Goal: Task Accomplishment & Management: Use online tool/utility

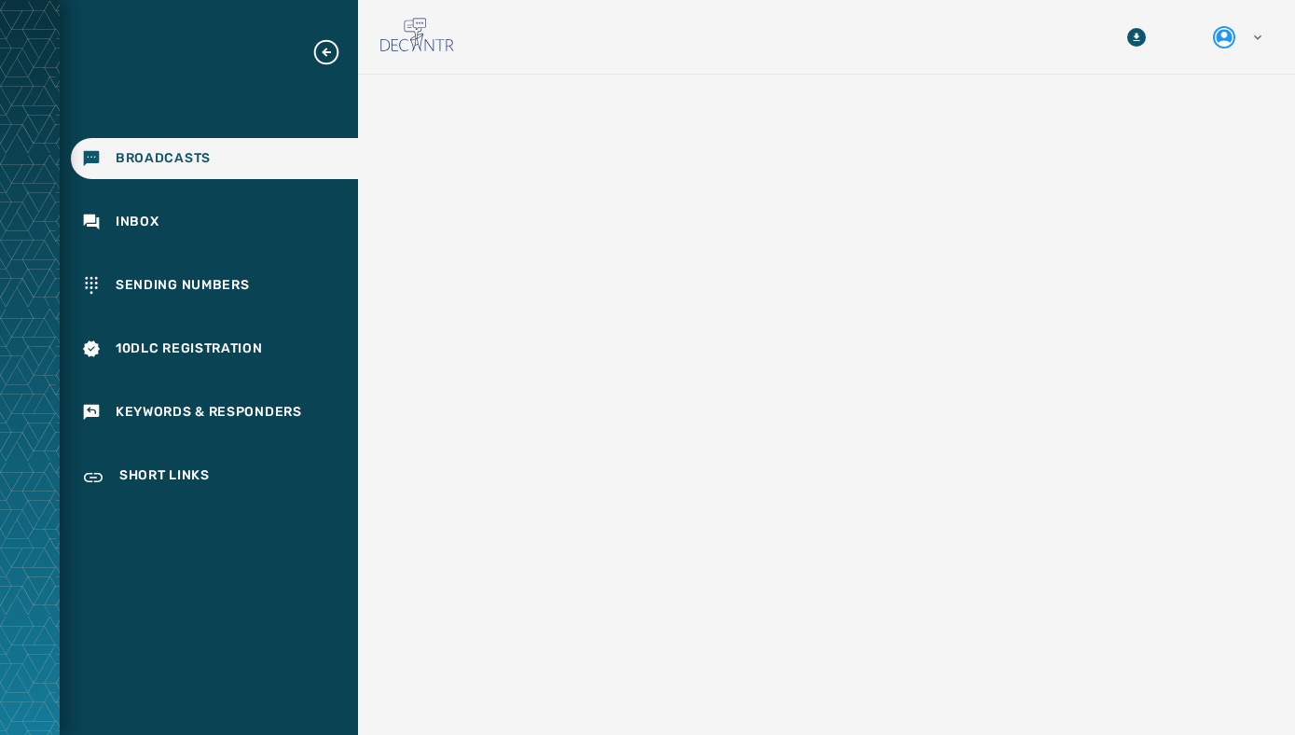
click at [322, 56] on icon "Expand sub nav menu" at bounding box center [326, 52] width 30 height 30
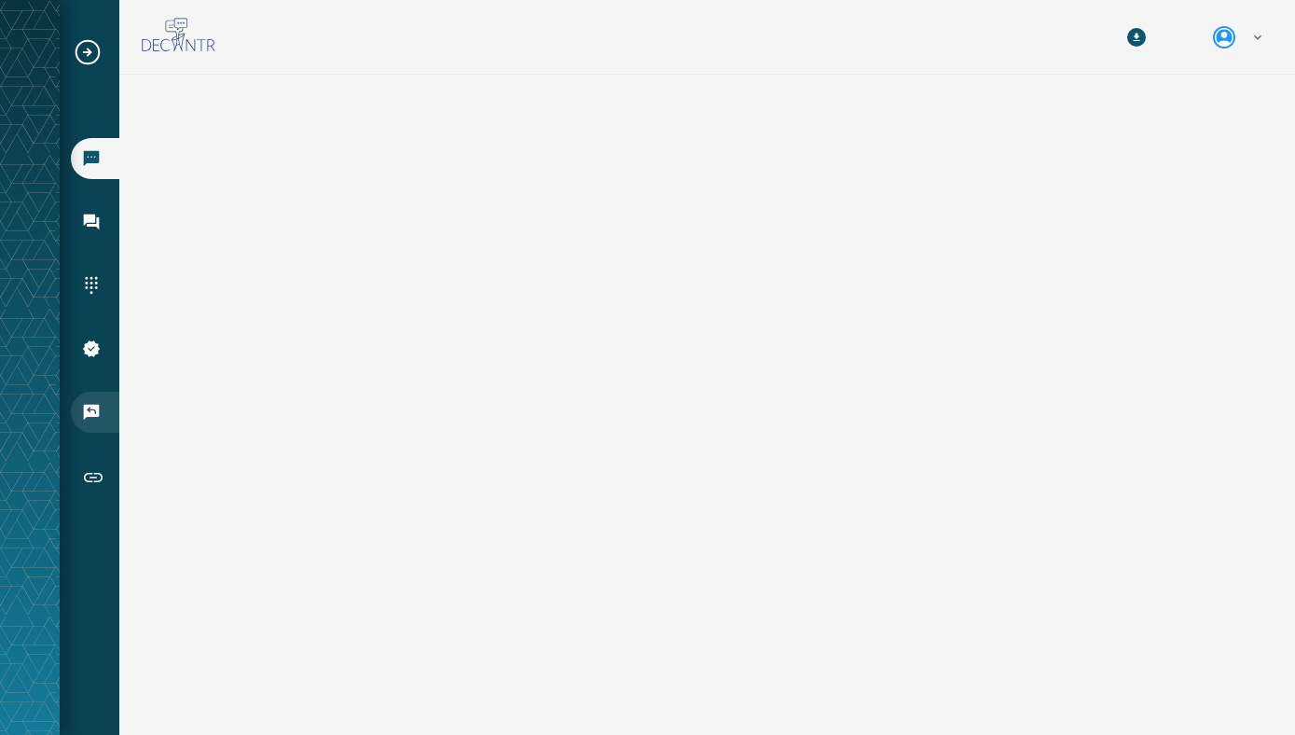
click at [85, 406] on icon "Navigate to Keywords & Responders" at bounding box center [92, 413] width 16 height 16
click at [89, 227] on icon "Navigate to Inbox" at bounding box center [91, 222] width 19 height 19
click at [86, 155] on icon "Navigate to Broadcasts" at bounding box center [92, 159] width 16 height 16
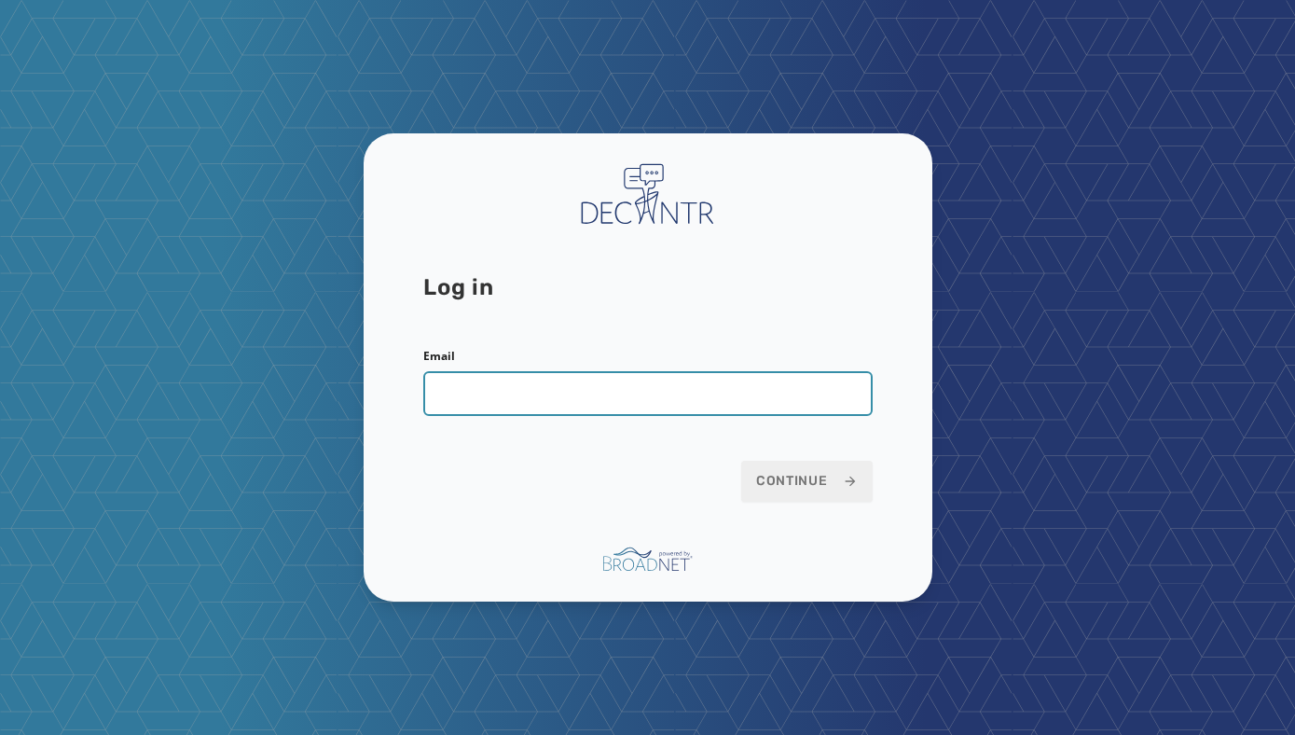
click at [669, 377] on input "Email" at bounding box center [647, 393] width 449 height 45
type input "**********"
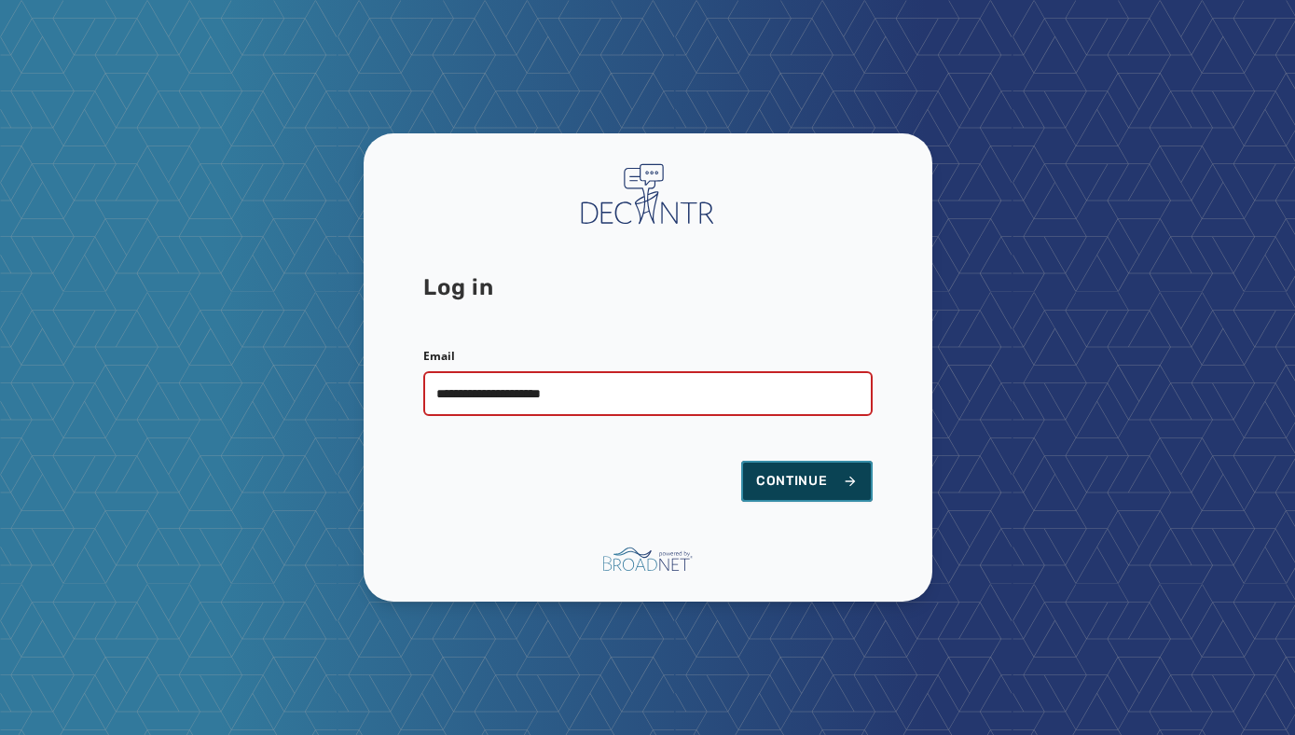
click at [807, 482] on span "Continue" at bounding box center [807, 481] width 102 height 19
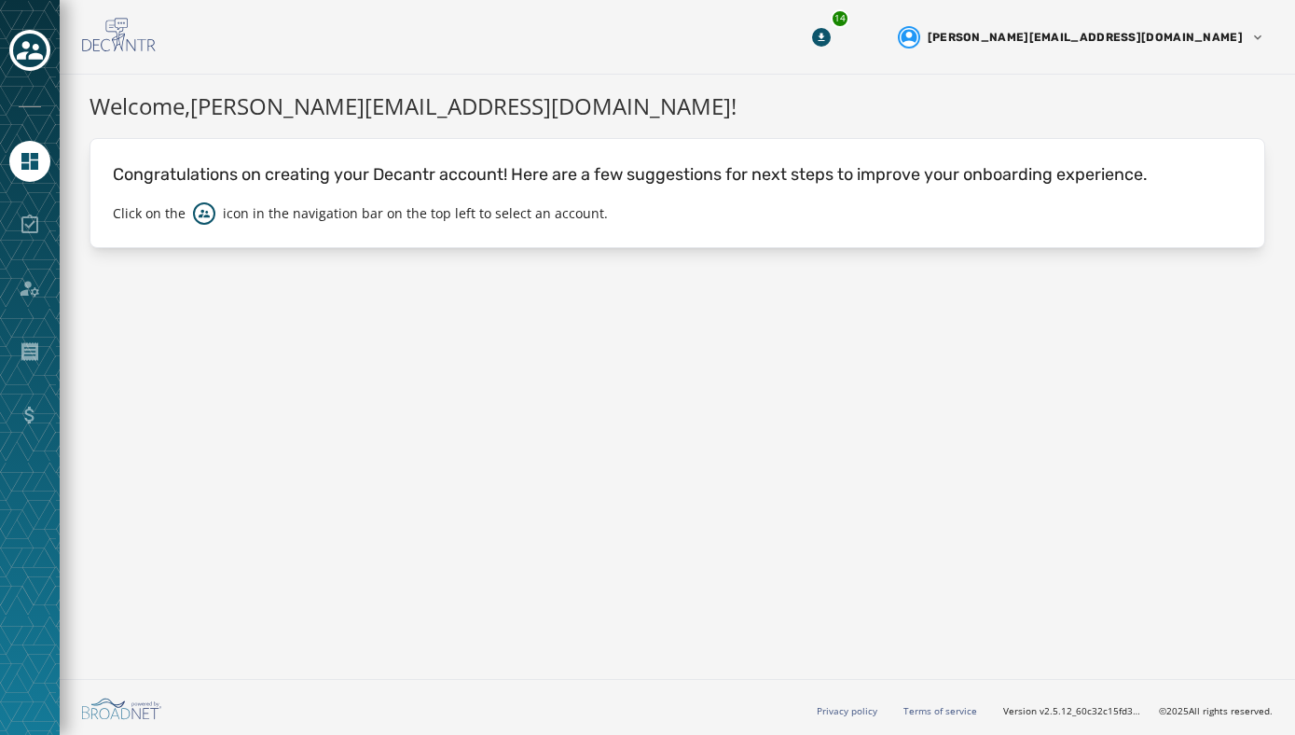
click at [156, 317] on div "Welcome, taylor@meetamplify.com ! Congratulations on creating your Decantr acco…" at bounding box center [677, 373] width 1235 height 597
click at [30, 42] on icon "Toggle account select drawer" at bounding box center [30, 50] width 26 height 26
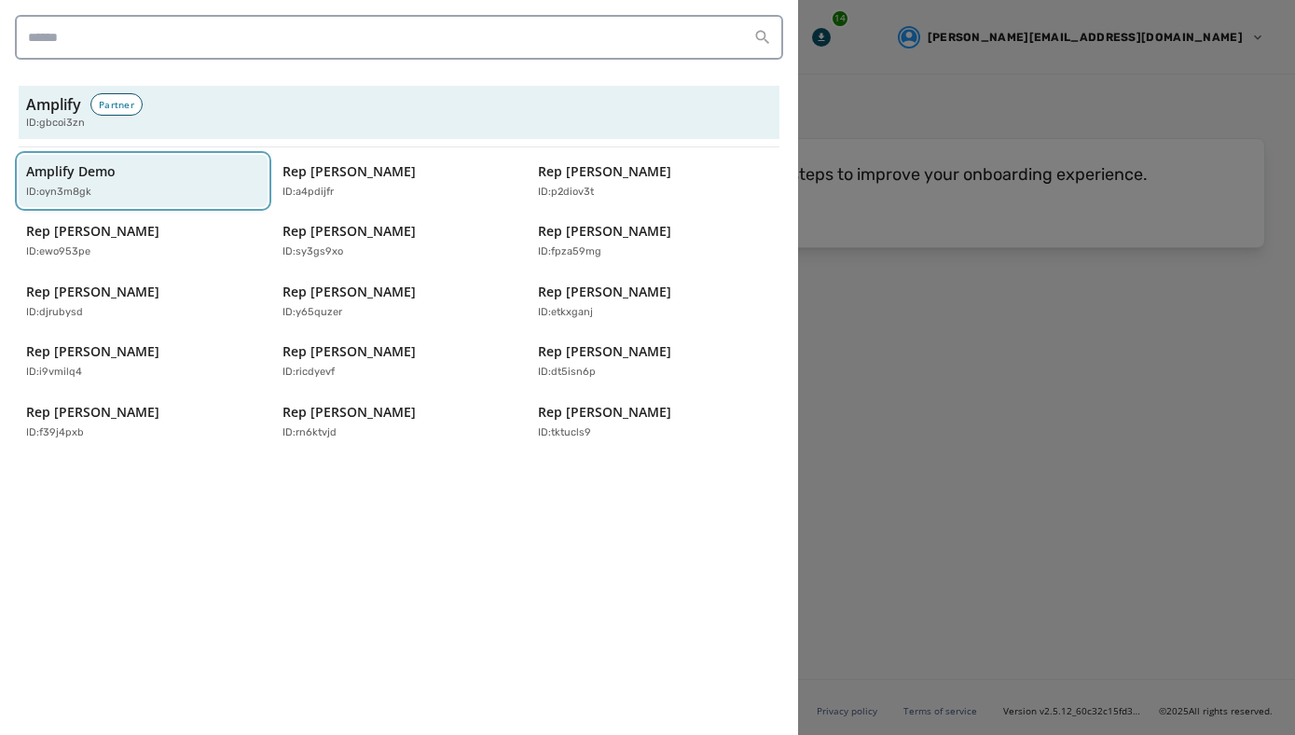
click at [99, 186] on div "ID: oyn3m8gk" at bounding box center [133, 193] width 215 height 16
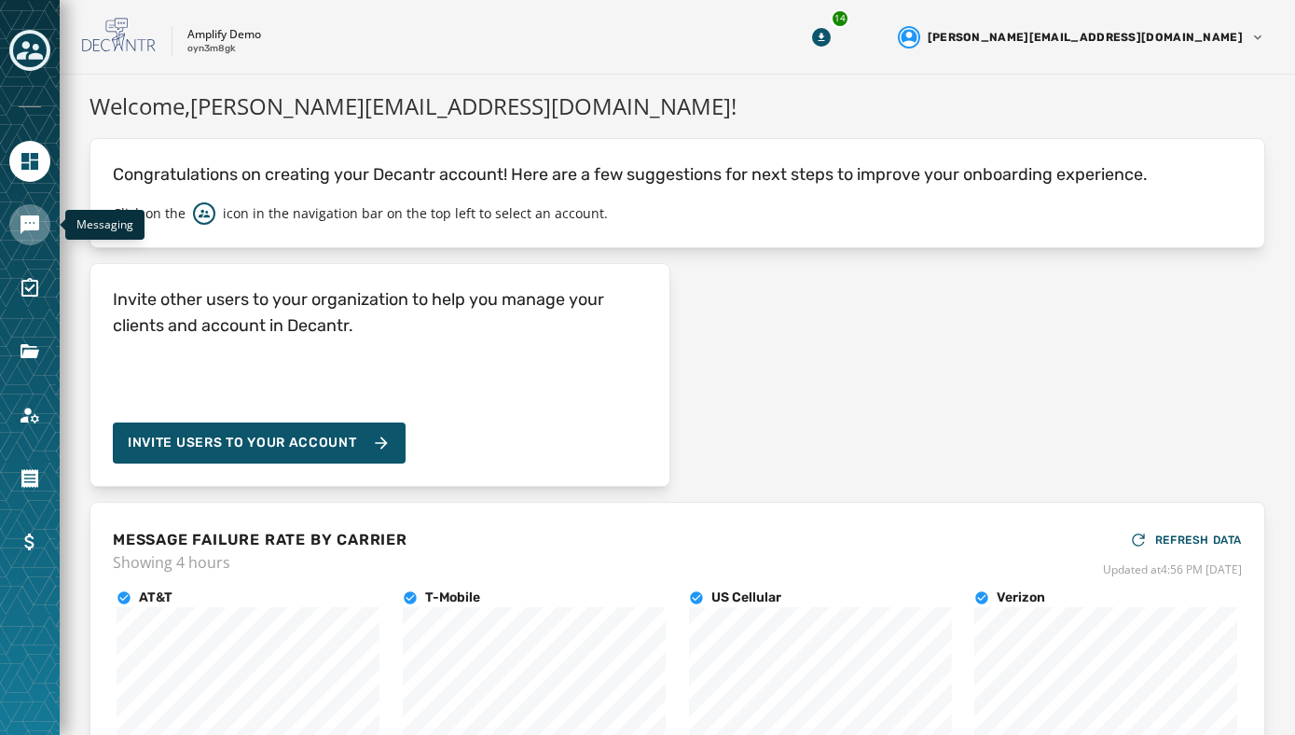
click at [26, 221] on icon "Navigate to Messaging" at bounding box center [30, 224] width 19 height 19
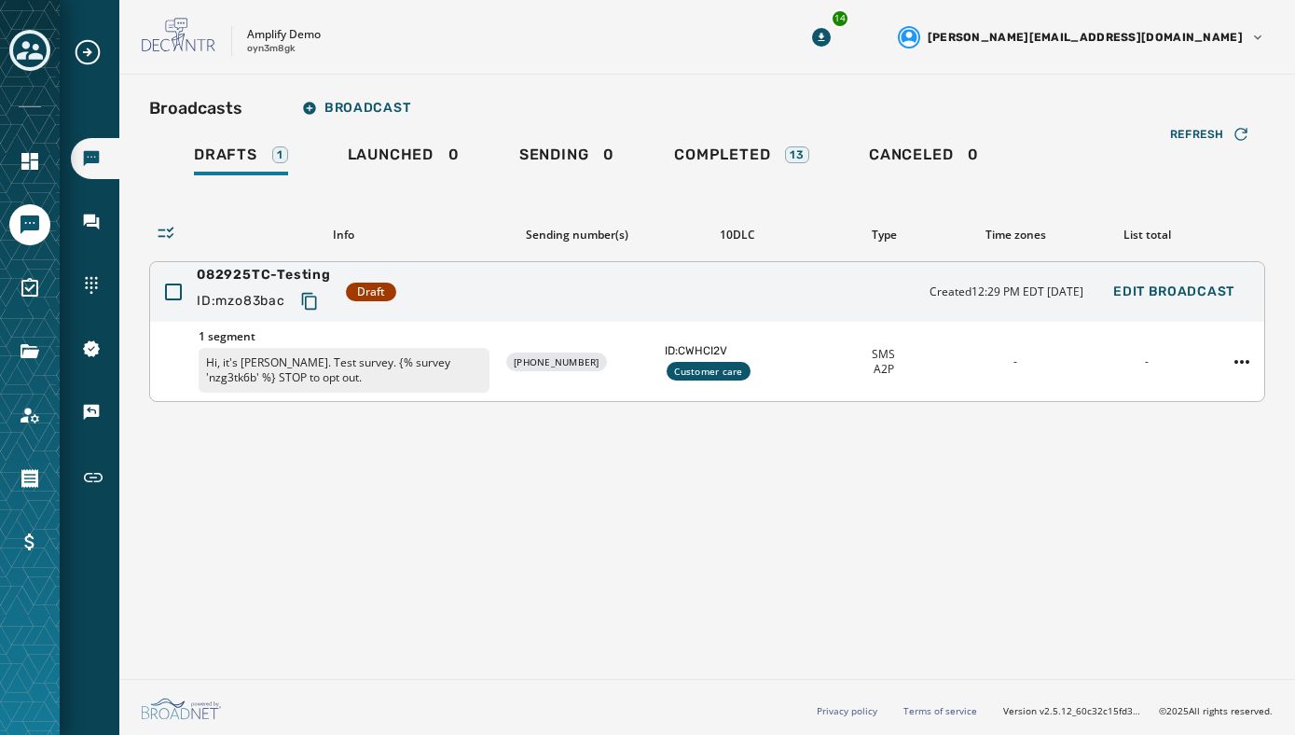
click at [392, 365] on p "Hi, it's Taylor. Test survey. {% survey 'nzg3tk6b' %} STOP to opt out." at bounding box center [344, 370] width 291 height 45
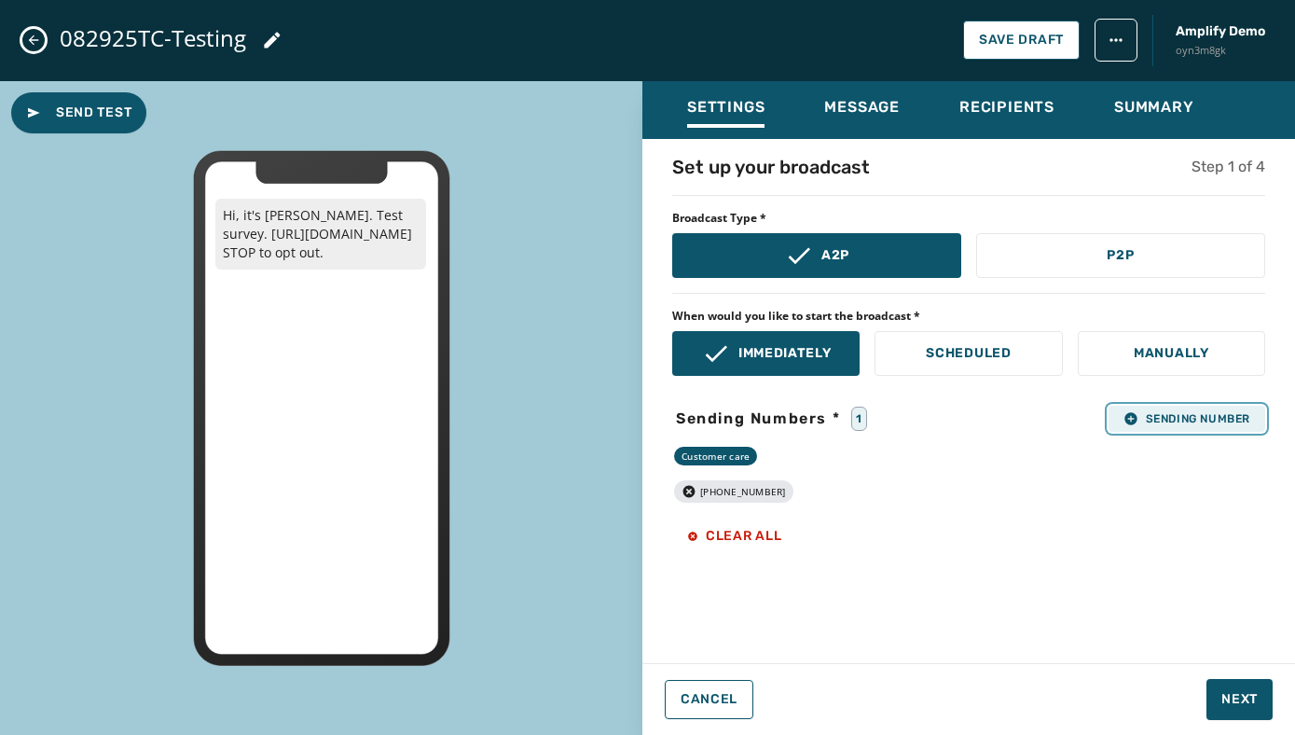
click at [1143, 418] on span "Sending Number" at bounding box center [1187, 418] width 127 height 15
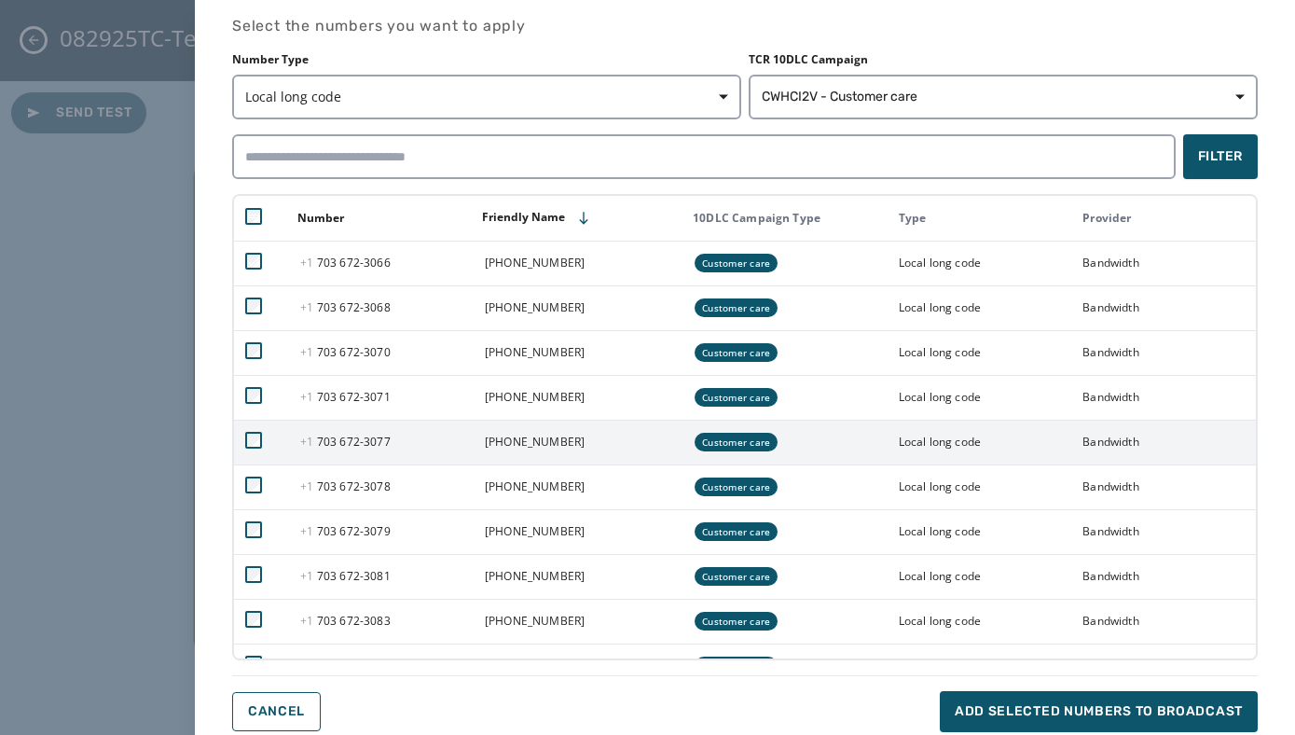
scroll to position [30, 0]
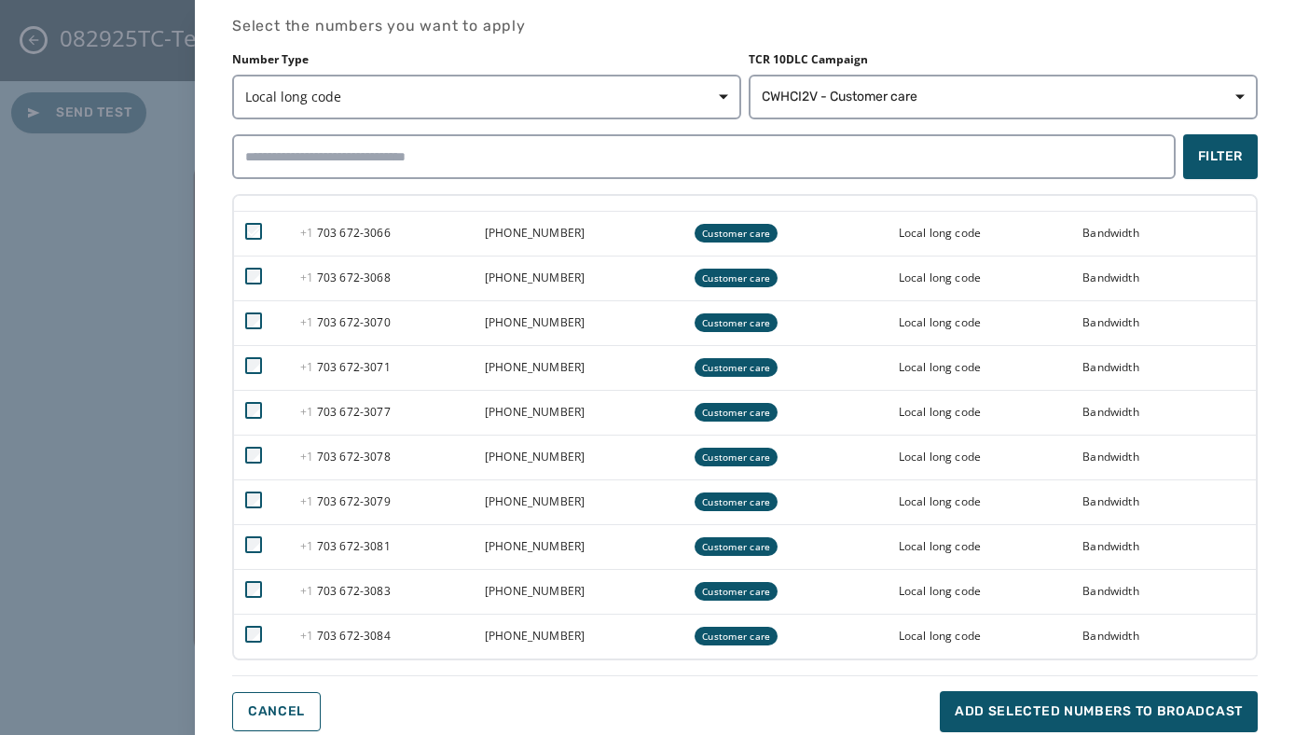
click at [111, 377] on div "Select the numbers you want to apply Number Type Local long code TCR 10DLC Camp…" at bounding box center [647, 367] width 1295 height 735
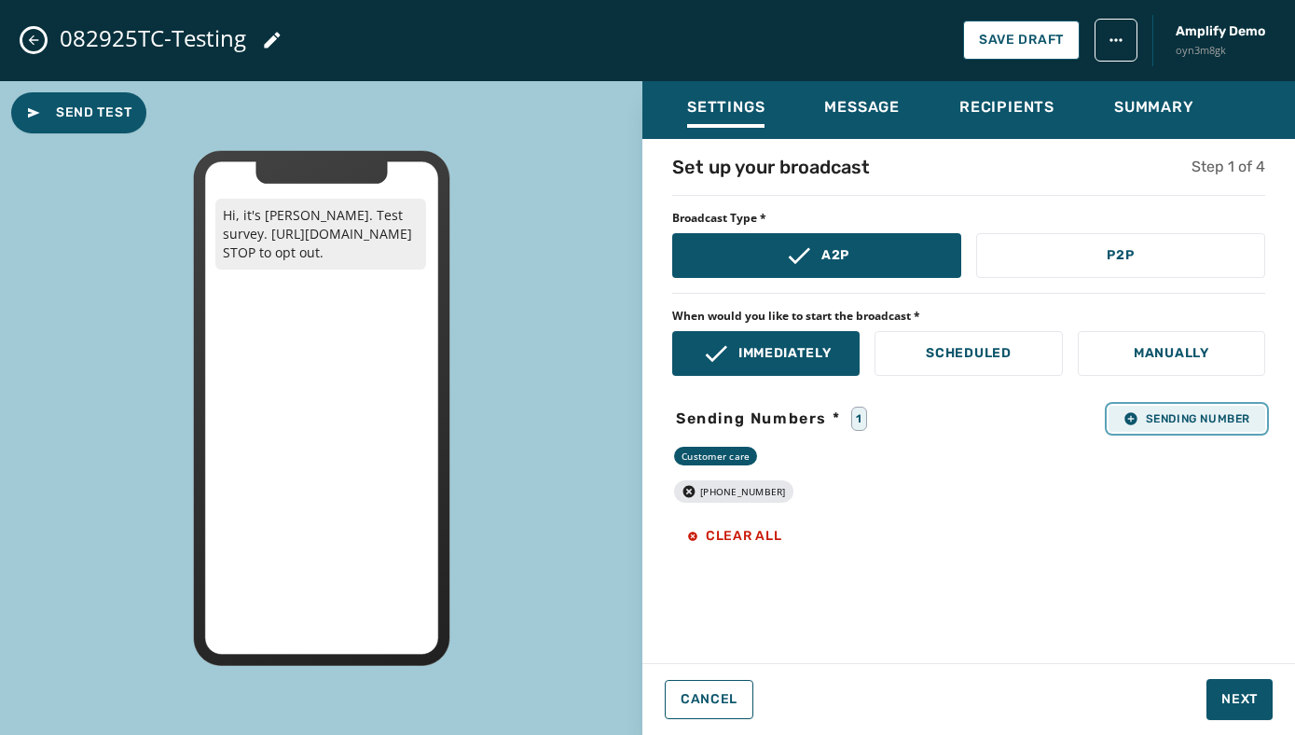
click at [1145, 422] on span "Sending Number" at bounding box center [1187, 418] width 127 height 15
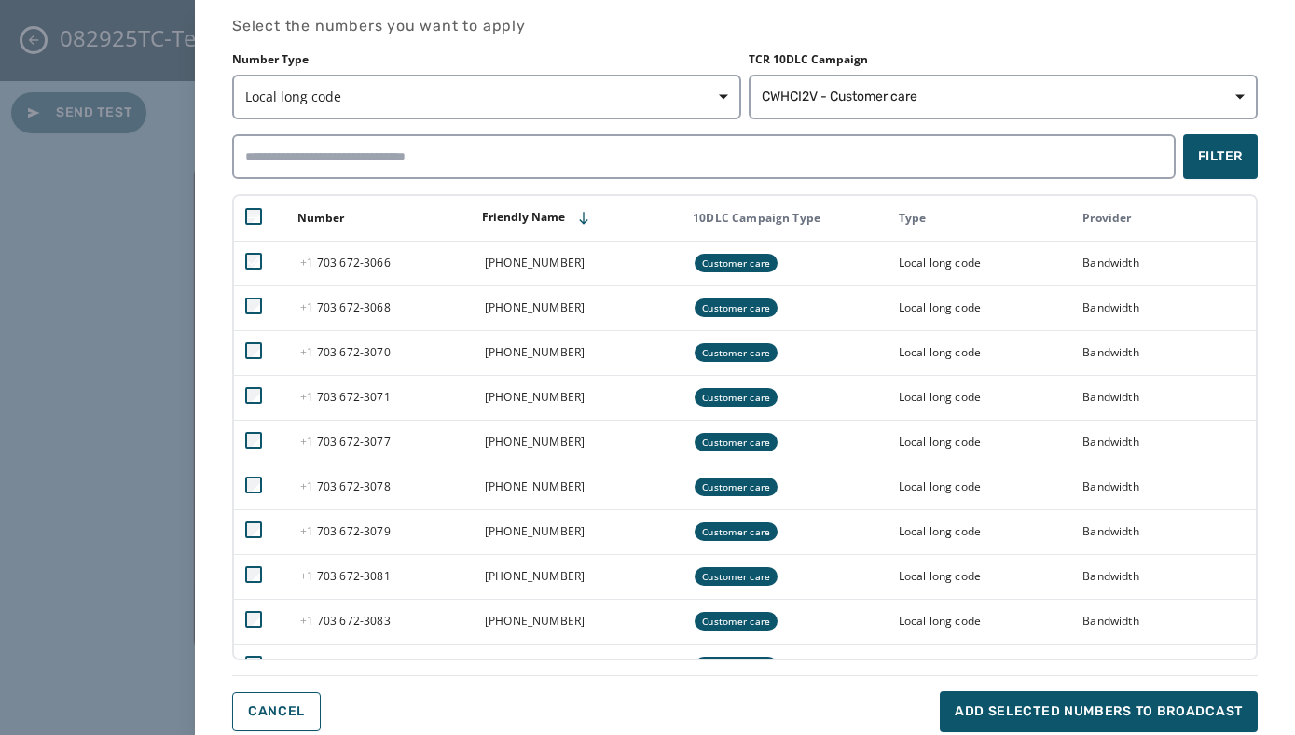
click at [143, 214] on div "Select the numbers you want to apply Number Type Local long code TCR 10DLC Camp…" at bounding box center [647, 367] width 1295 height 735
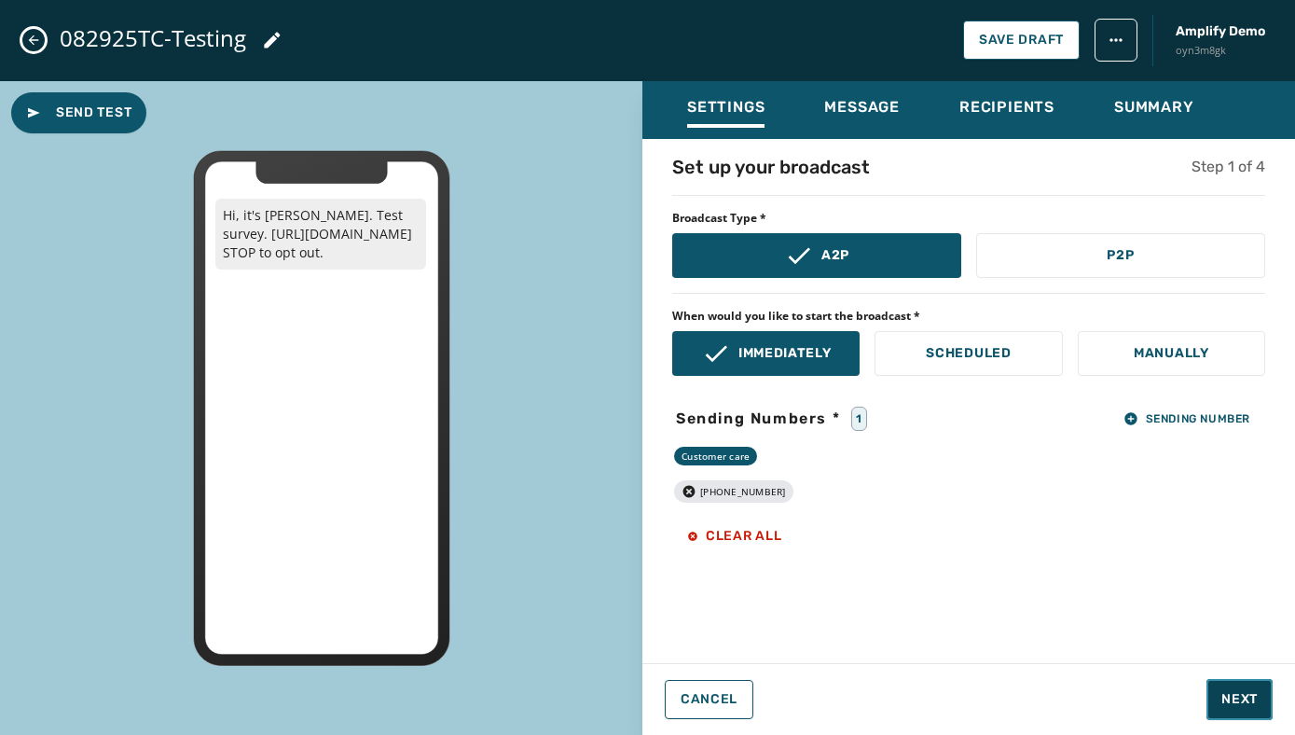
click at [1241, 690] on span "Next" at bounding box center [1239, 699] width 36 height 19
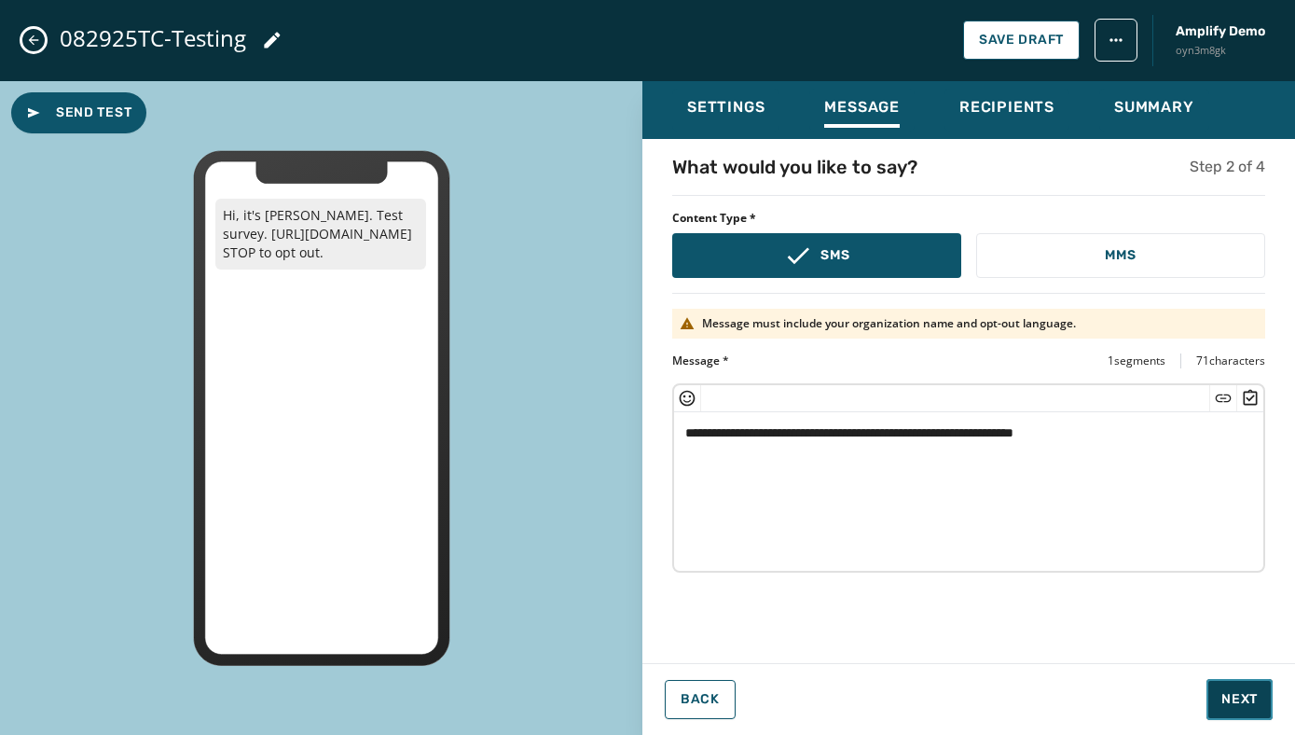
click at [1234, 699] on span "Next" at bounding box center [1239, 699] width 36 height 19
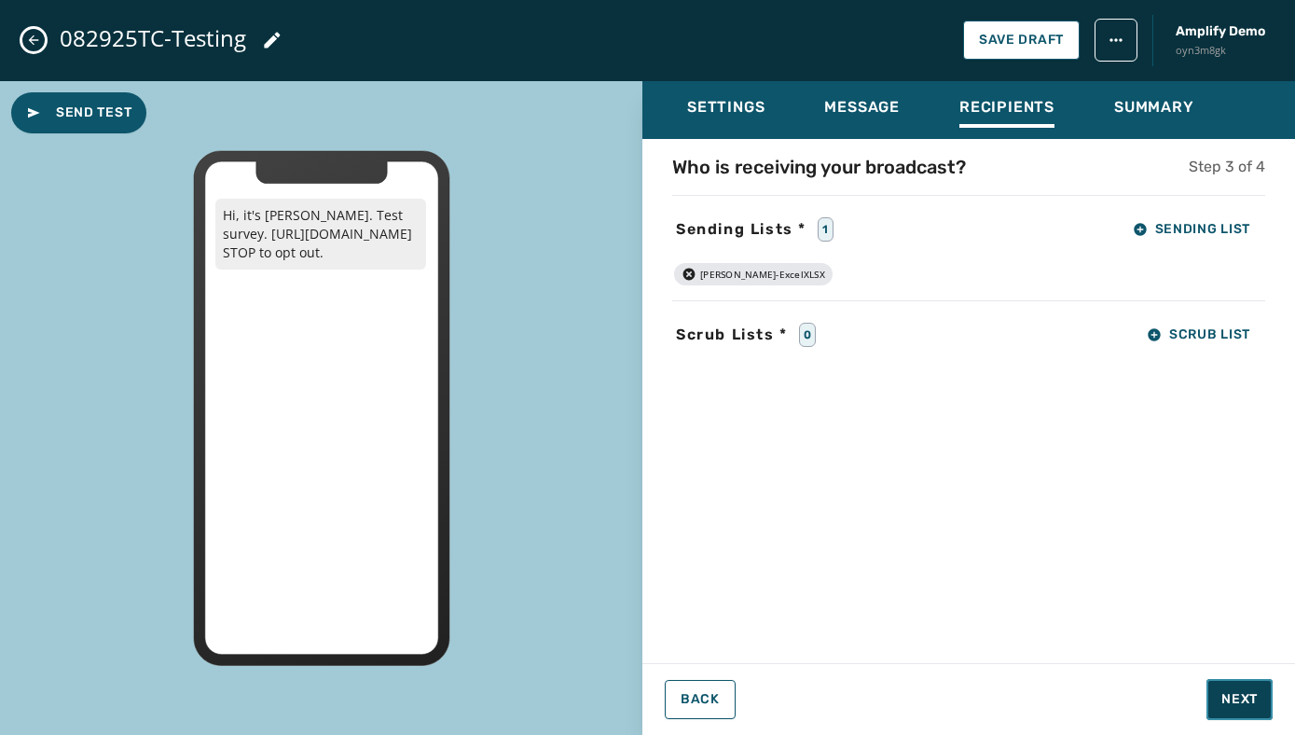
click at [1226, 692] on span "Next" at bounding box center [1239, 699] width 36 height 19
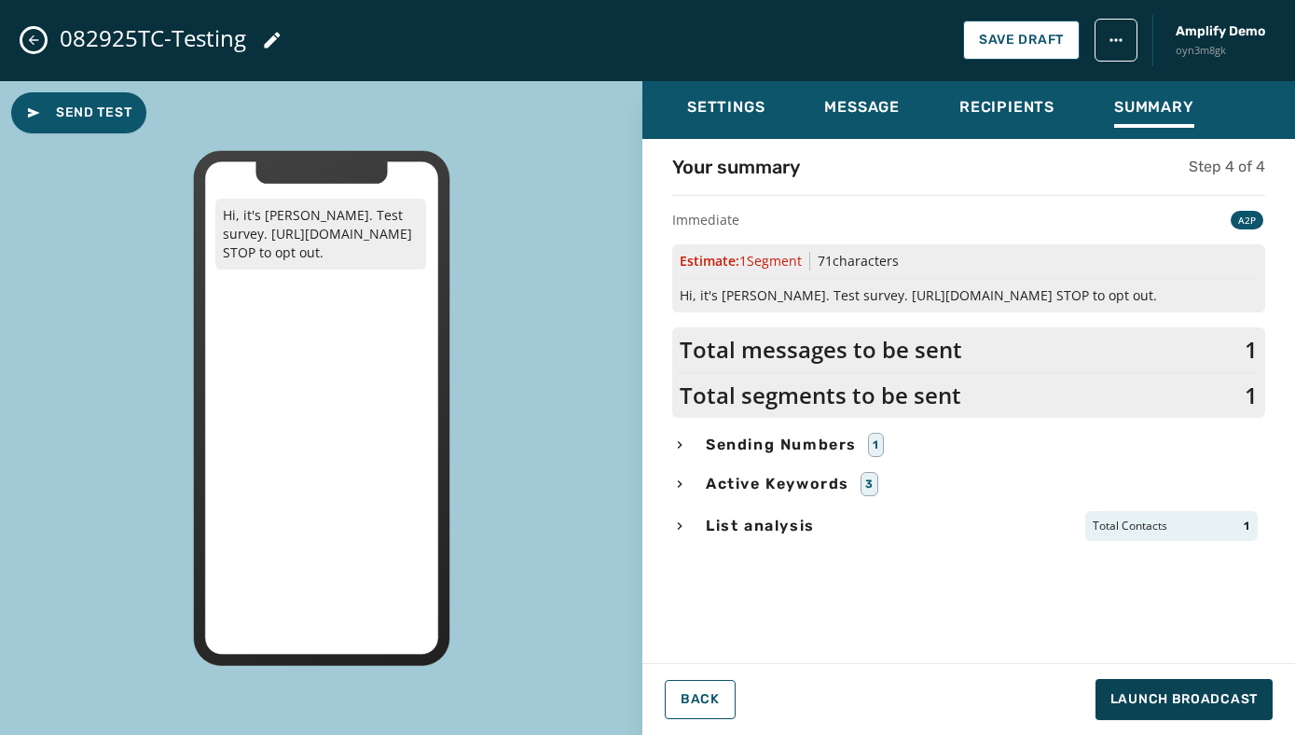
click at [32, 32] on button "Close admin drawer" at bounding box center [33, 40] width 22 height 22
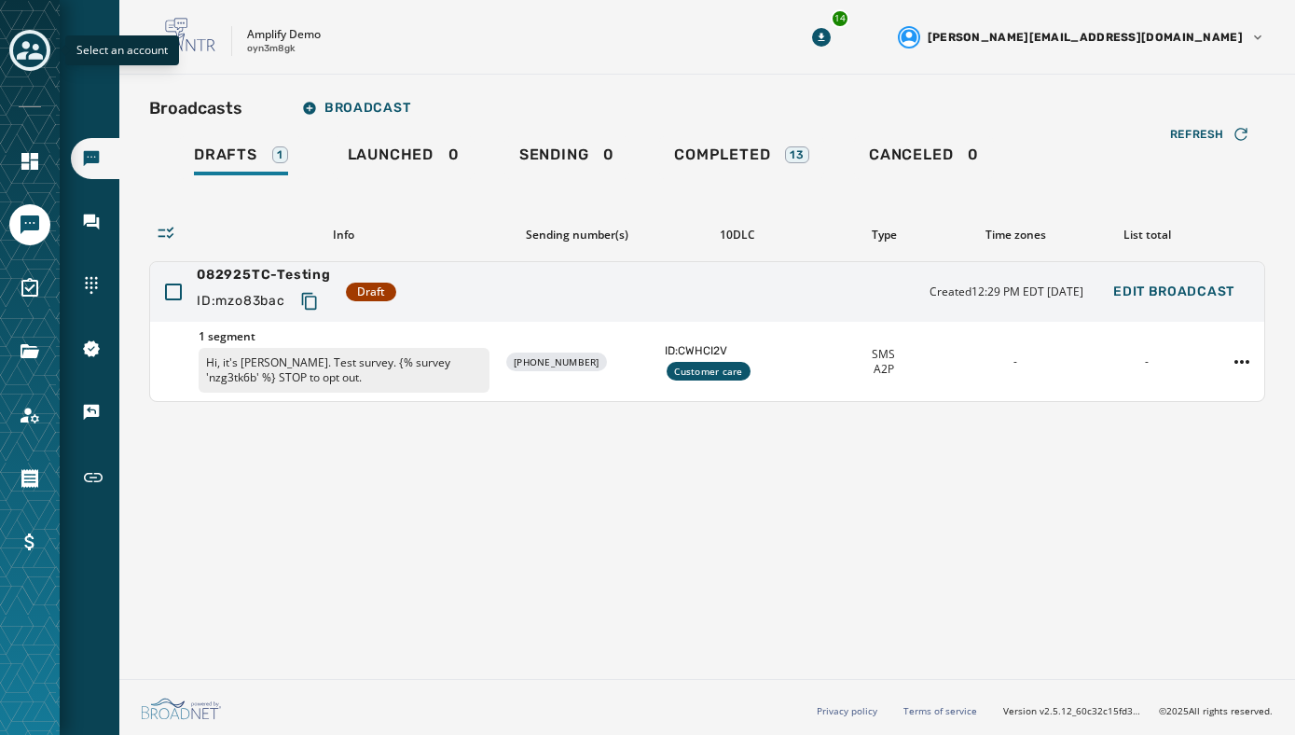
click at [34, 46] on icon "Toggle account select drawer" at bounding box center [30, 50] width 26 height 19
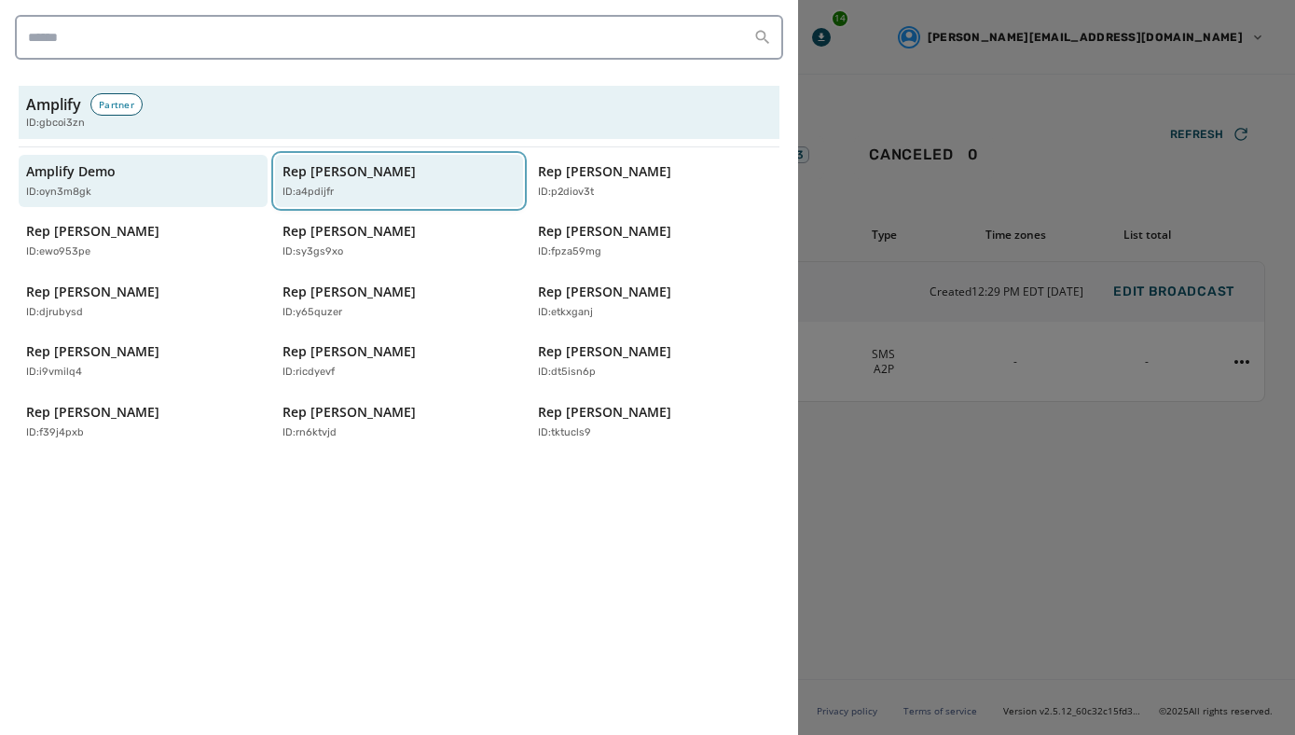
click at [336, 186] on div "ID: a4pdijfr" at bounding box center [390, 193] width 215 height 16
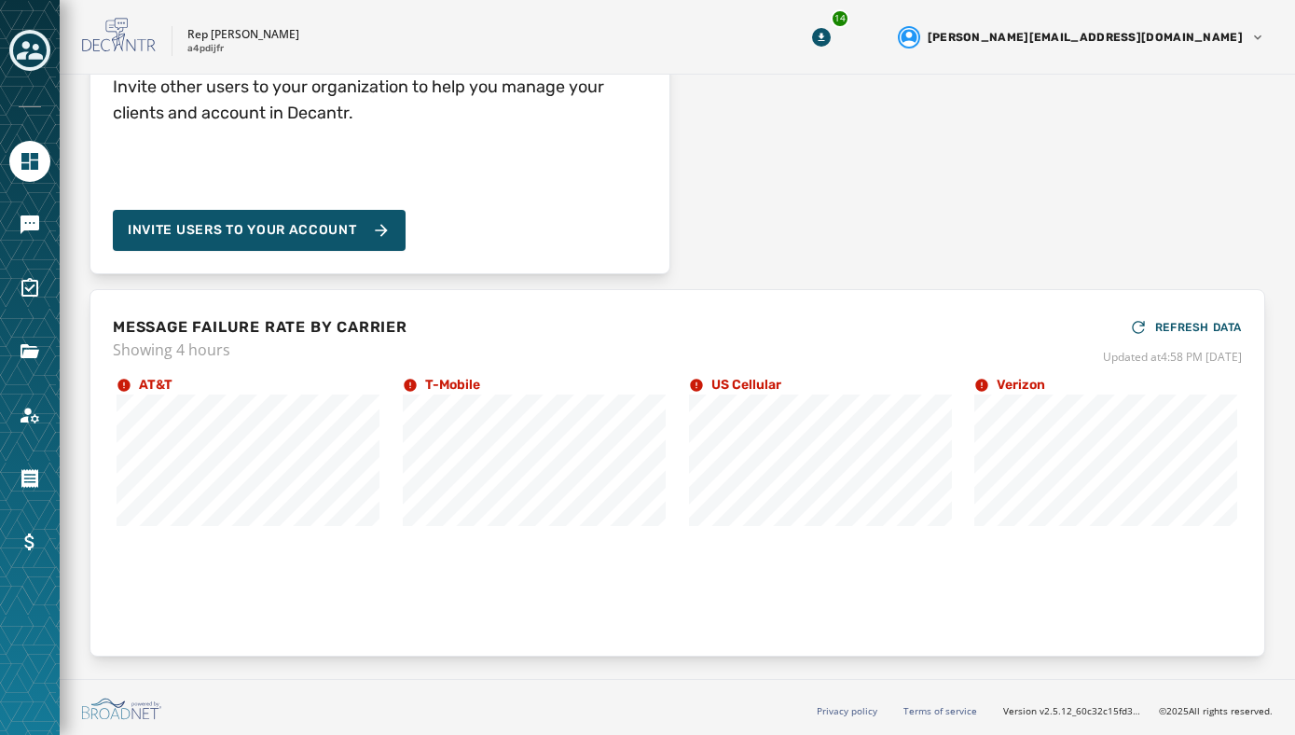
scroll to position [181, 0]
